Goal: Use online tool/utility: Utilize a website feature to perform a specific function

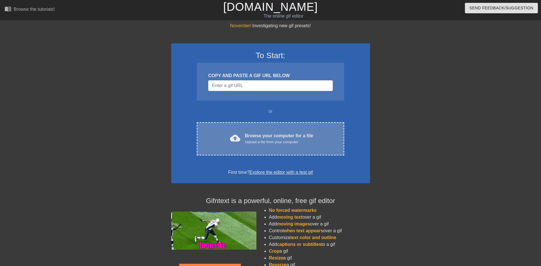
click at [266, 139] on div "Browse your computer for a file Upload a file from your computer" at bounding box center [279, 139] width 68 height 12
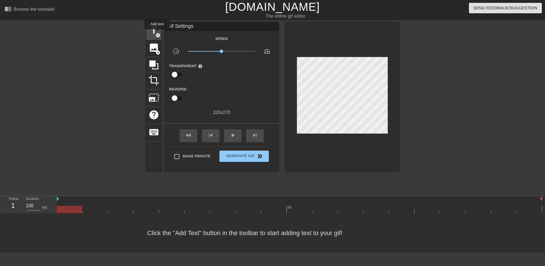
click at [157, 33] on span "add_circle" at bounding box center [158, 35] width 5 height 5
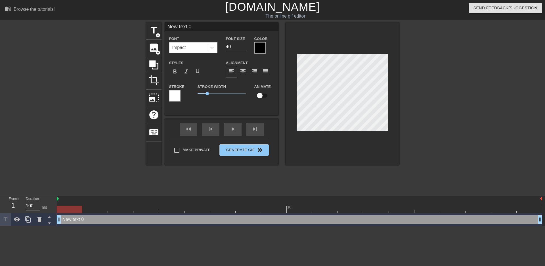
drag, startPoint x: 195, startPoint y: 27, endPoint x: 178, endPoint y: 26, distance: 17.6
click at [178, 26] on input "New text 0" at bounding box center [222, 26] width 114 height 9
type input "N"
type input "r"
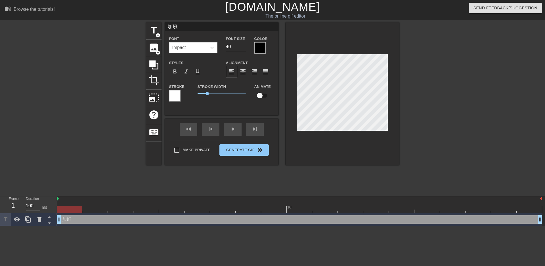
type input "加"
type textarea "加"
type input "25"
click at [243, 48] on input "25" at bounding box center [236, 46] width 20 height 9
click at [177, 98] on div at bounding box center [174, 95] width 11 height 11
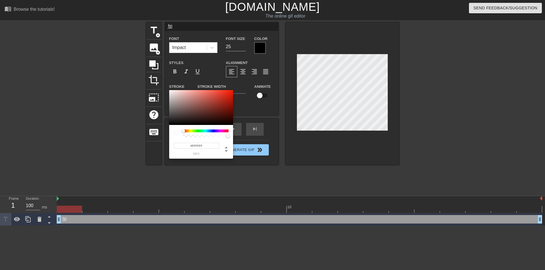
drag, startPoint x: 183, startPoint y: 130, endPoint x: 154, endPoint y: 126, distance: 29.6
click at [154, 126] on div "#FFFFFF hex" at bounding box center [272, 135] width 545 height 270
type input "#6A0E00"
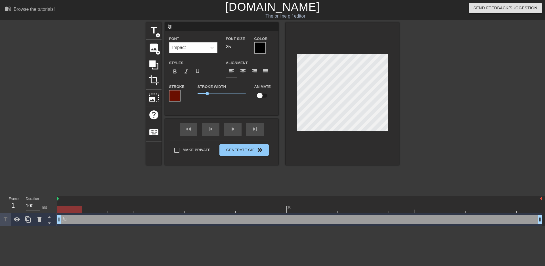
click at [174, 95] on div at bounding box center [174, 95] width 11 height 11
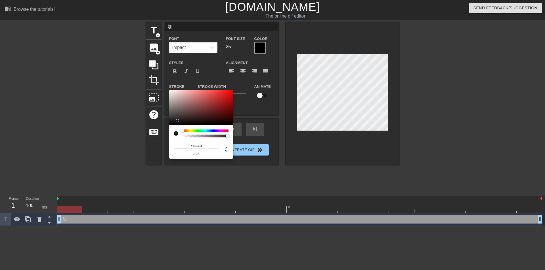
type input "#000000"
drag, startPoint x: 185, startPoint y: 116, endPoint x: 171, endPoint y: 129, distance: 18.7
click at [171, 129] on div "#000000 hex" at bounding box center [201, 124] width 64 height 69
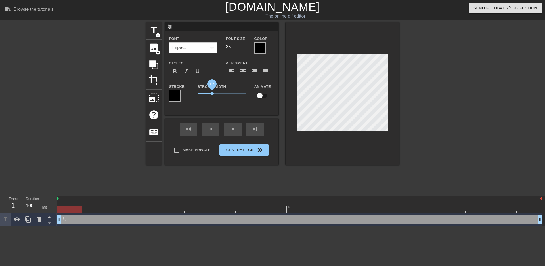
drag, startPoint x: 211, startPoint y: 92, endPoint x: 212, endPoint y: 95, distance: 3.0
click at [212, 94] on span "1.5" at bounding box center [222, 93] width 48 height 7
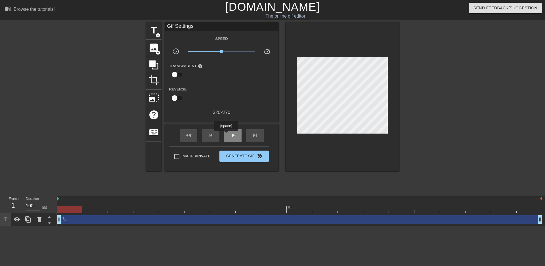
click at [234, 134] on span "play_arrow" at bounding box center [232, 135] width 7 height 7
click at [233, 134] on span "pause" at bounding box center [232, 135] width 7 height 7
click at [159, 49] on span "image" at bounding box center [153, 47] width 11 height 11
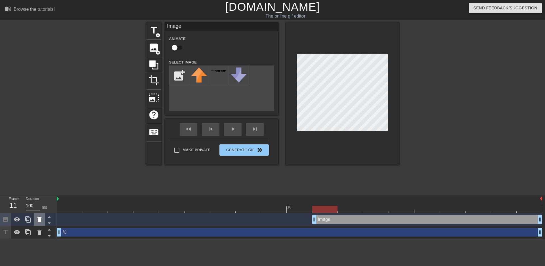
click at [40, 218] on icon at bounding box center [39, 219] width 4 height 5
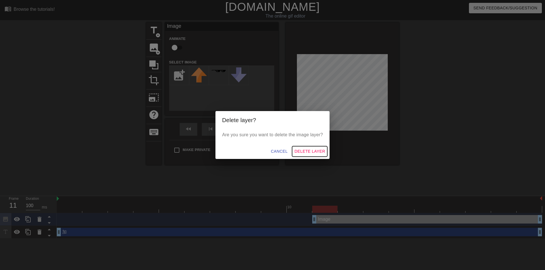
drag, startPoint x: 308, startPoint y: 153, endPoint x: 294, endPoint y: 153, distance: 14.8
click at [308, 153] on span "Delete Layer" at bounding box center [309, 151] width 31 height 7
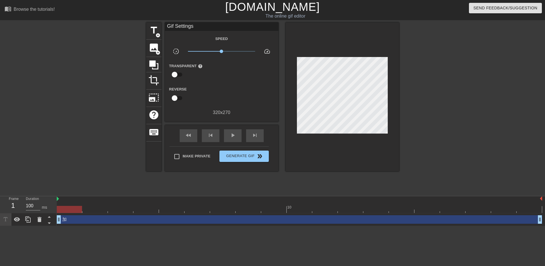
click at [60, 207] on div at bounding box center [299, 209] width 485 height 7
click at [155, 32] on span "title" at bounding box center [153, 30] width 11 height 11
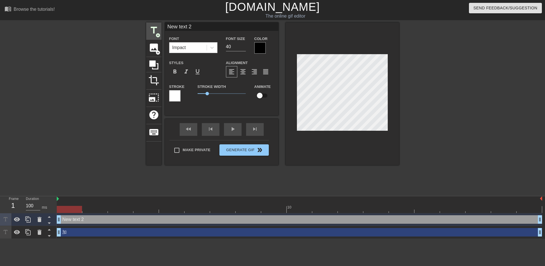
drag, startPoint x: 196, startPoint y: 29, endPoint x: 152, endPoint y: 25, distance: 44.2
click at [151, 24] on div "title add_circle image add_circle crop photo_size_select_large help keyboard Ne…" at bounding box center [272, 93] width 253 height 143
click at [42, 222] on icon at bounding box center [39, 219] width 7 height 7
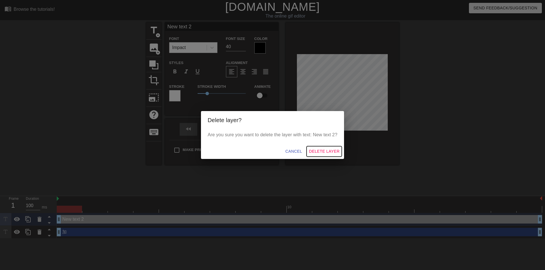
drag, startPoint x: 328, startPoint y: 154, endPoint x: 313, endPoint y: 153, distance: 15.3
click at [328, 154] on span "Delete Layer" at bounding box center [324, 151] width 31 height 7
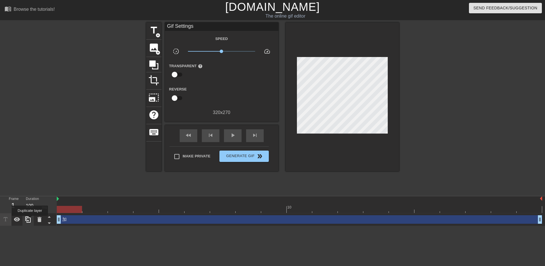
click at [30, 220] on icon at bounding box center [28, 219] width 7 height 7
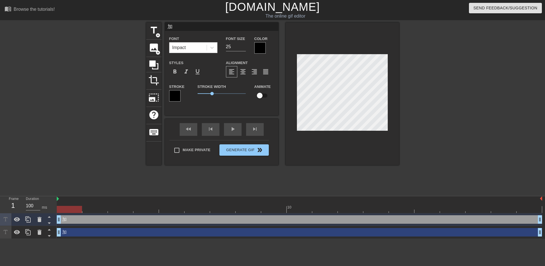
click at [177, 27] on input "加" at bounding box center [222, 26] width 114 height 9
click at [29, 220] on icon at bounding box center [28, 219] width 7 height 7
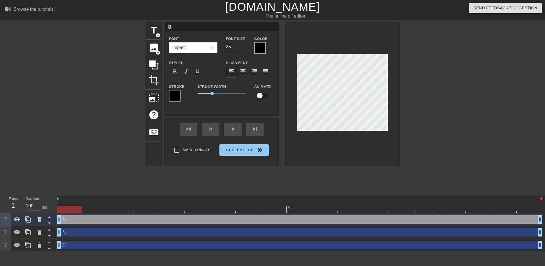
drag, startPoint x: 179, startPoint y: 30, endPoint x: 165, endPoint y: 31, distance: 14.0
click at [163, 28] on div "title add_circle image add_circle crop photo_size_select_large help keyboard 加 …" at bounding box center [272, 93] width 253 height 143
type input "!!"
click at [435, 109] on div at bounding box center [448, 107] width 85 height 170
click at [168, 28] on input "!!" at bounding box center [222, 26] width 114 height 9
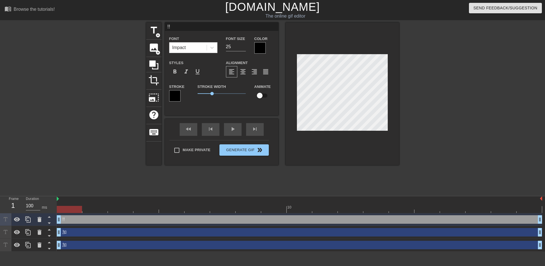
type input "! !"
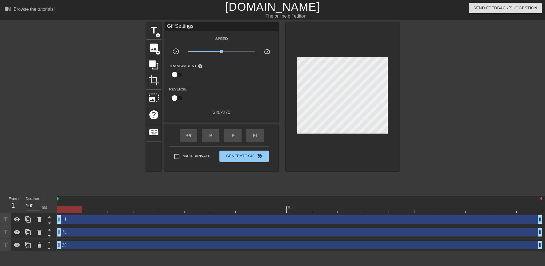
click at [429, 106] on div at bounding box center [448, 107] width 85 height 170
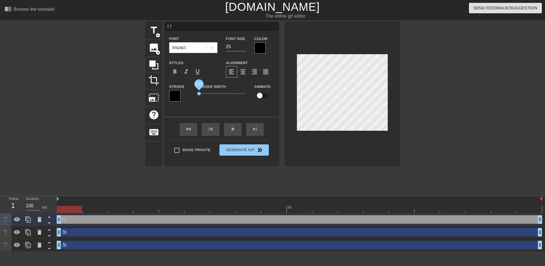
drag, startPoint x: 212, startPoint y: 92, endPoint x: 199, endPoint y: 94, distance: 13.4
click at [199, 93] on span "0.15" at bounding box center [198, 93] width 3 height 3
click at [436, 105] on div at bounding box center [448, 107] width 85 height 170
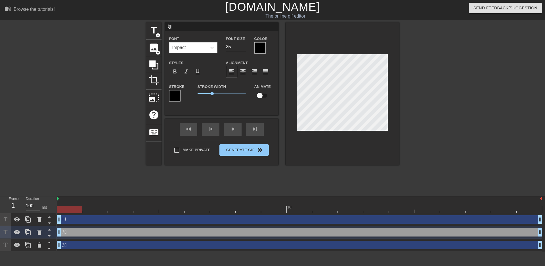
drag, startPoint x: 183, startPoint y: 27, endPoint x: 164, endPoint y: 30, distance: 18.6
click at [163, 27] on div "title add_circle image add_circle crop photo_size_select_large help keyboard 加 …" at bounding box center [272, 93] width 253 height 143
type input "1"
type input "掰"
type input "班"
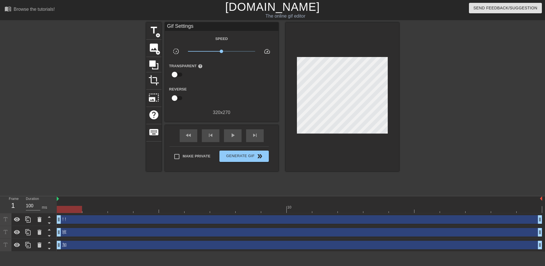
click at [412, 155] on div at bounding box center [448, 107] width 85 height 170
click at [236, 136] on div "play_arrow" at bounding box center [233, 135] width 18 height 13
click at [233, 133] on span "pause" at bounding box center [232, 135] width 7 height 7
drag, startPoint x: 416, startPoint y: 117, endPoint x: 413, endPoint y: 116, distance: 2.9
click at [415, 117] on div at bounding box center [448, 107] width 85 height 170
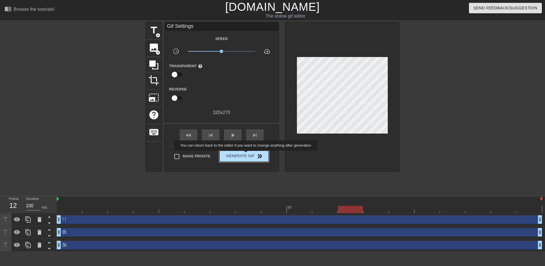
click at [246, 155] on span "Generate Gif double_arrow" at bounding box center [244, 156] width 45 height 7
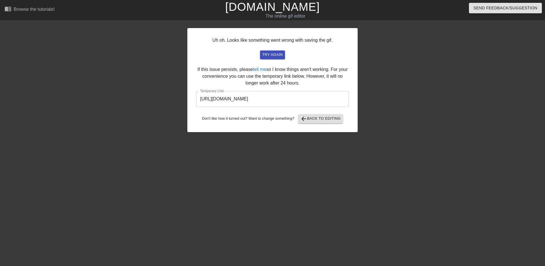
click at [301, 95] on input "[URL][DOMAIN_NAME]" at bounding box center [272, 99] width 153 height 16
click at [299, 96] on input "[URL][DOMAIN_NAME]" at bounding box center [272, 99] width 153 height 16
